Goal: Transaction & Acquisition: Subscribe to service/newsletter

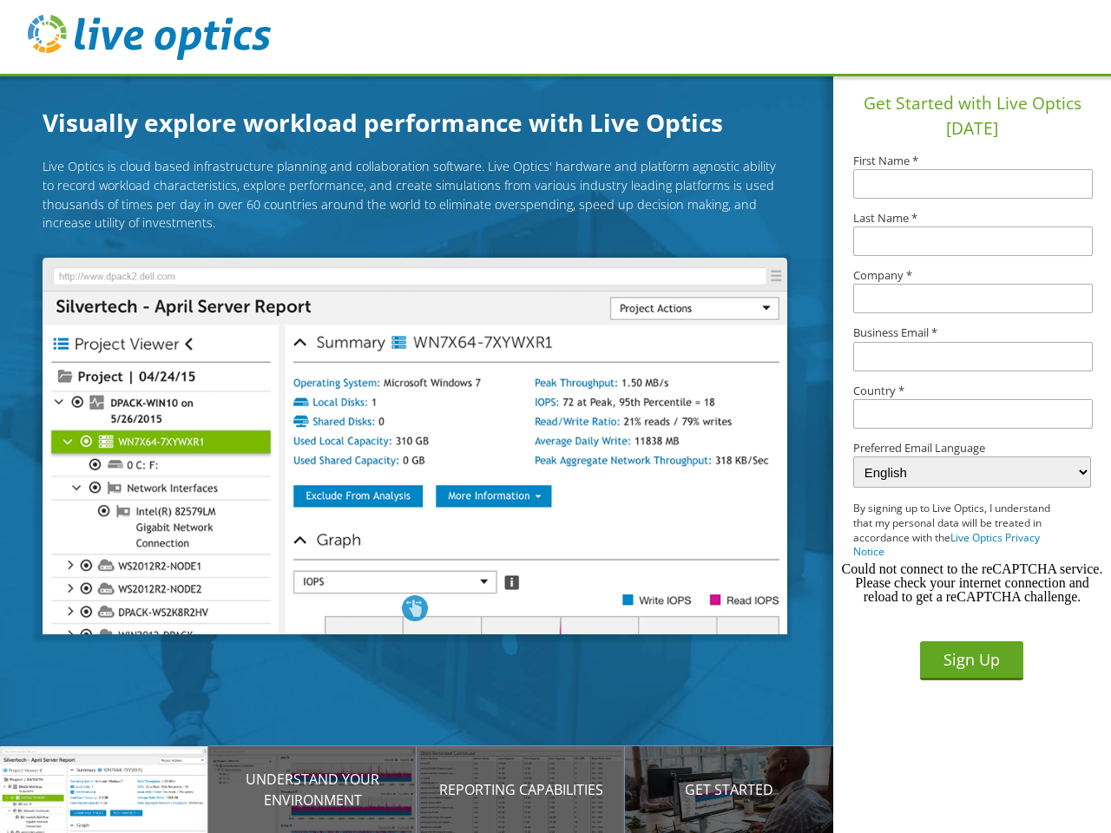
click at [428, 449] on img at bounding box center [415, 446] width 744 height 377
click at [104, 790] on p "Introducing Live Optics" at bounding box center [104, 789] width 208 height 21
click at [312, 790] on p "Understand your environment" at bounding box center [312, 790] width 208 height 42
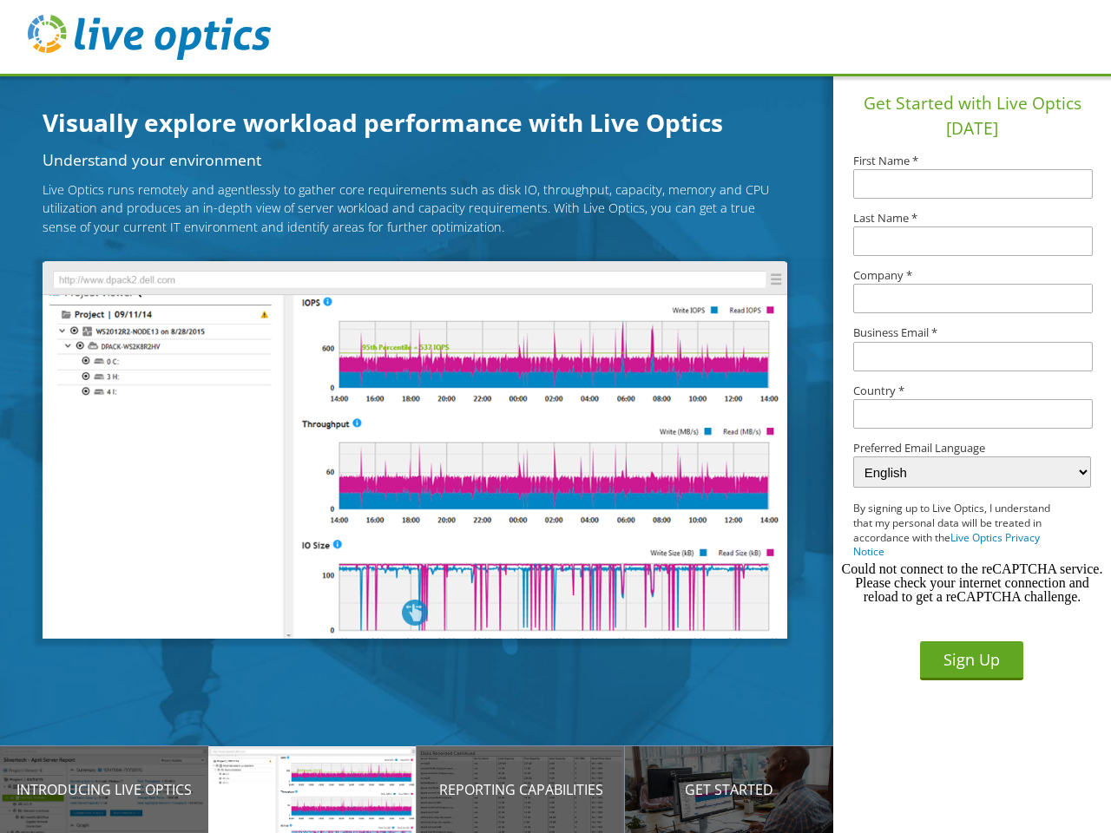
click at [521, 790] on p "Reporting Capabilities" at bounding box center [521, 789] width 208 height 21
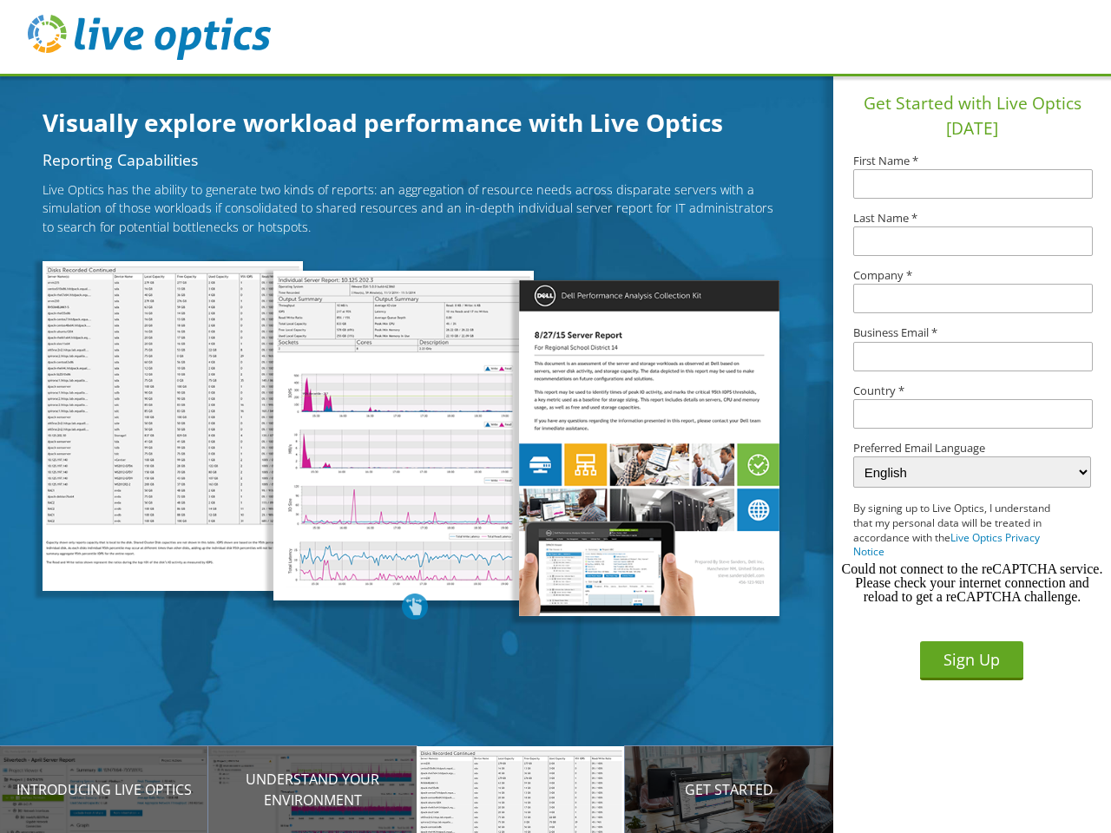
click at [729, 790] on p "Get Started" at bounding box center [729, 789] width 208 height 21
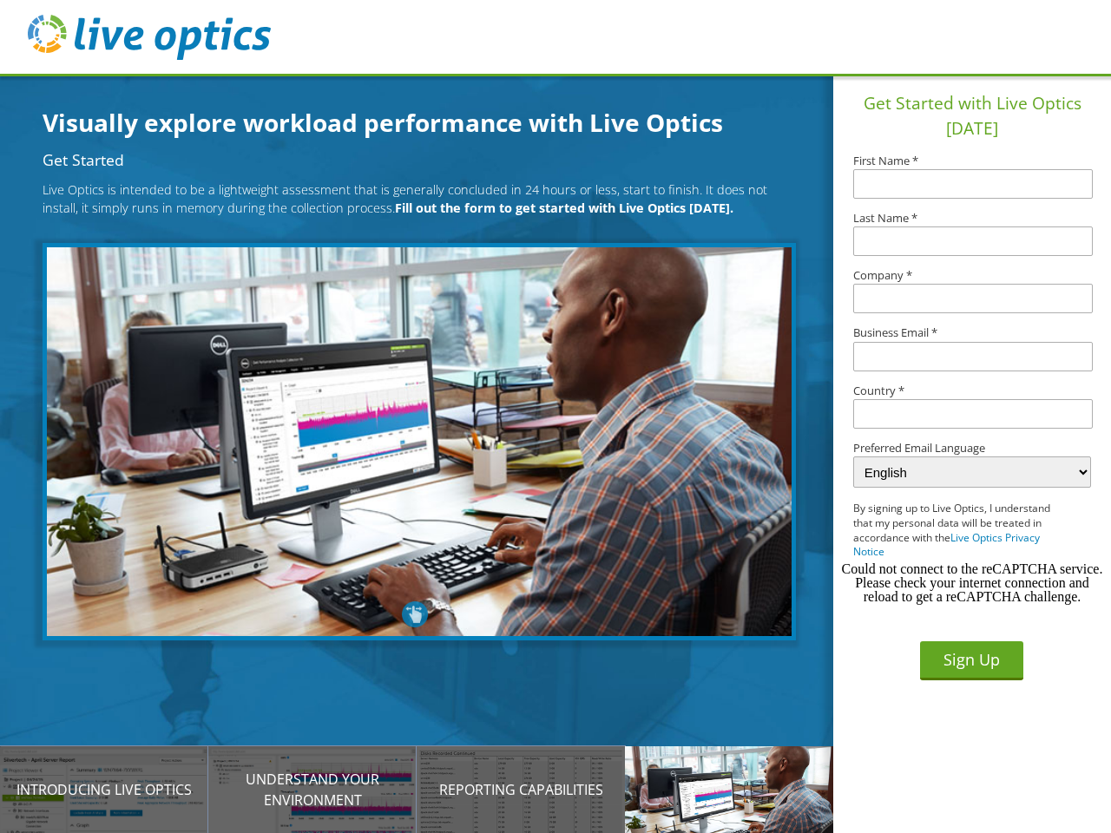
click at [973, 414] on input "text" at bounding box center [972, 414] width 239 height 30
click at [971, 660] on button "Sign Up" at bounding box center [971, 660] width 103 height 39
click at [972, 583] on div "Could not connect to the reCAPTCHA service. Please check your internet connecti…" at bounding box center [972, 583] width 264 height 42
